Goal: Share content

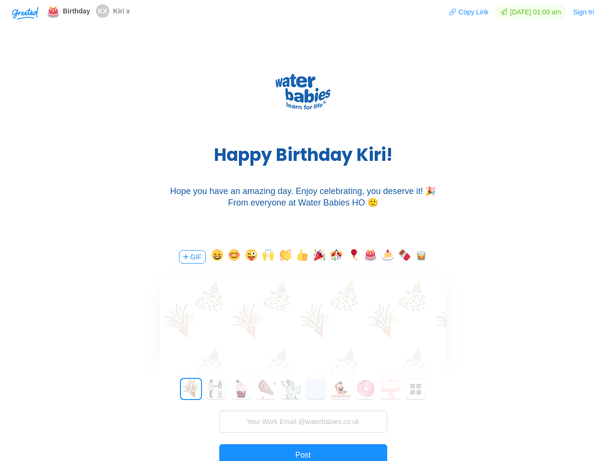
click at [303, 230] on div "H a p p y B i r t h d a y K i r i ! Hope you have an amazing day. Enjoy celebra…" at bounding box center [303, 137] width 606 height 202
click at [25, 12] on img "button" at bounding box center [25, 13] width 26 height 13
click at [464, 12] on button "Copy Link" at bounding box center [469, 11] width 40 height 15
click at [584, 12] on button "Sign In" at bounding box center [584, 11] width 22 height 15
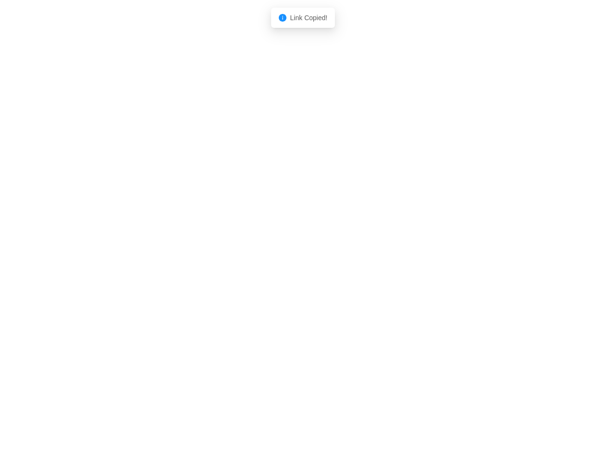
click at [191, 257] on body "Shadow: (click to exit) Link Copied!" at bounding box center [303, 230] width 606 height 461
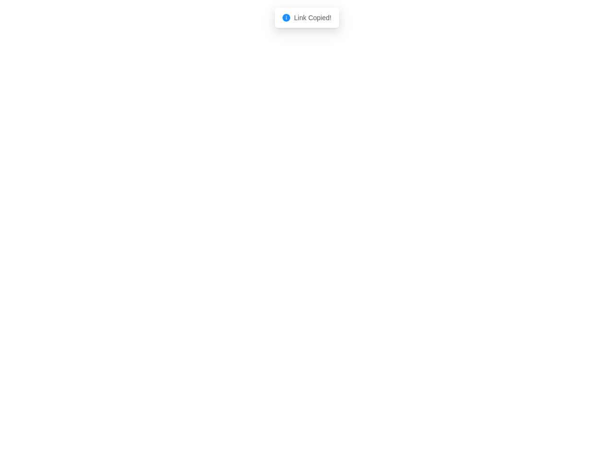
click at [215, 257] on body "Shadow: (click to exit) Link Copied!" at bounding box center [307, 230] width 614 height 461
click at [233, 257] on body "Shadow: (click to exit) Link Copied!" at bounding box center [307, 230] width 614 height 461
click at [250, 257] on body "Shadow: (click to exit) Link Copied!" at bounding box center [307, 230] width 614 height 461
click at [267, 257] on body "Shadow: (click to exit) Link Copied!" at bounding box center [307, 230] width 614 height 461
click at [284, 257] on body "Shadow: (click to exit) Link Copied!" at bounding box center [307, 230] width 614 height 461
